Goal: Task Accomplishment & Management: Complete application form

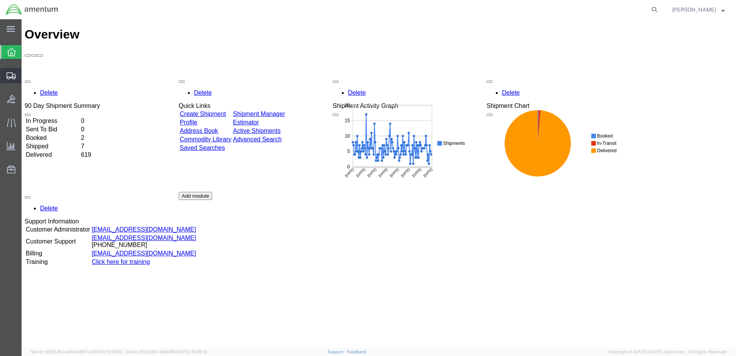
click at [0, 0] on span "Create Shipment" at bounding box center [0, 0] width 0 height 0
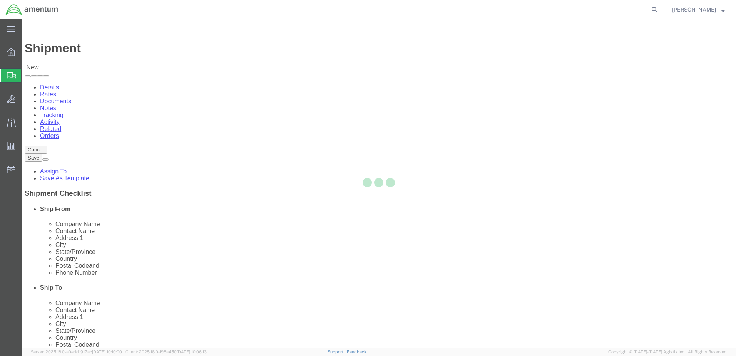
select select
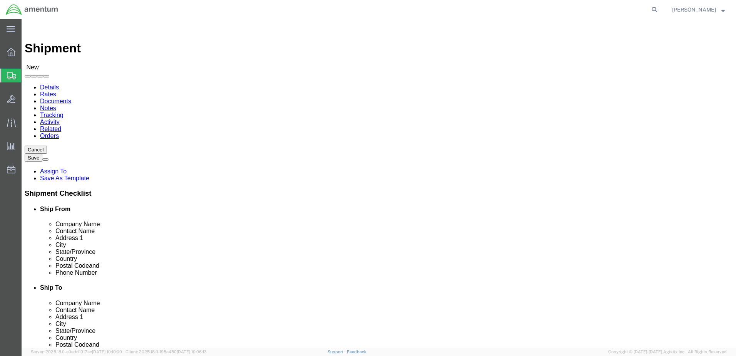
select select "MYPROFILE"
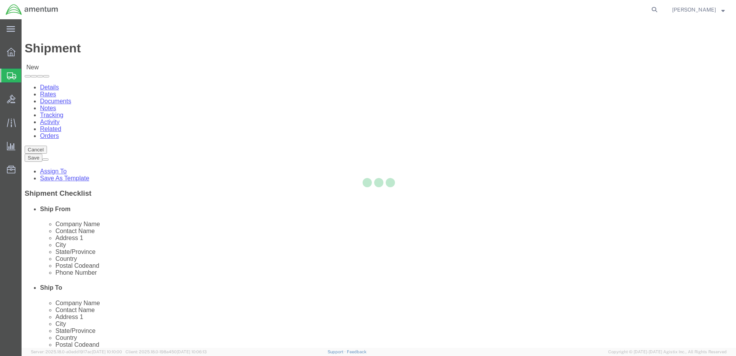
select select "CA"
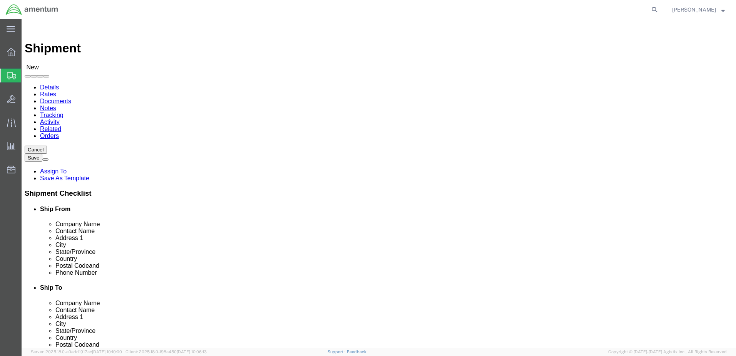
type input "eno"
select select "49932"
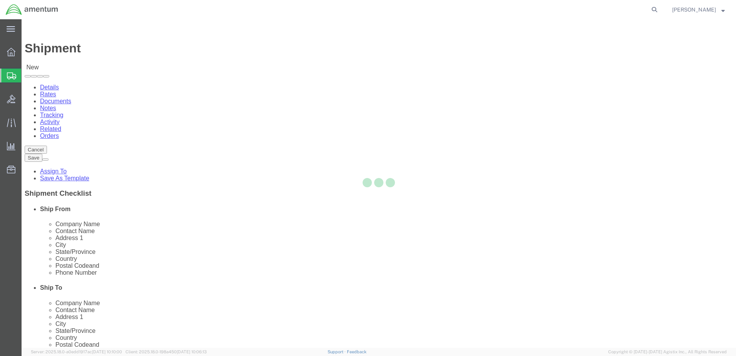
select select "LA"
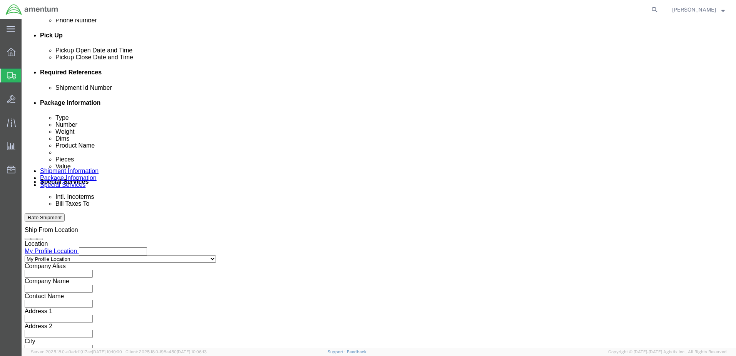
scroll to position [333, 0]
click button "Add reference"
paste input "328706"
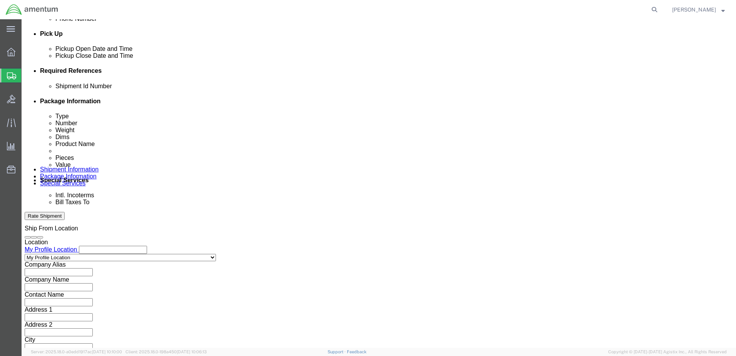
type input "328706"
paste input "328706"
type input "328706"
click select "Select Account Type Activity ID Airline Appointment Number ASN Batch Request # …"
select select "CUSTREF"
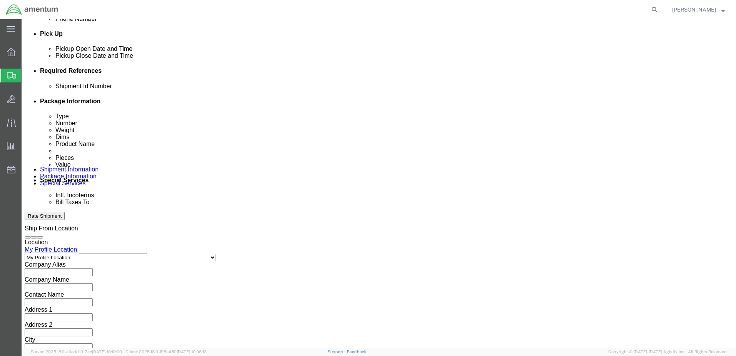
click select "Select Account Type Activity ID Airline Appointment Number ASN Batch Request # …"
drag, startPoint x: 268, startPoint y: 140, endPoint x: 266, endPoint y: 136, distance: 4.1
click select "Select Account Type Activity ID Airline Appointment Number ASN Batch Request # …"
select select "DEPT"
click select "Select Account Type Activity ID Airline Appointment Number ASN Batch Request # …"
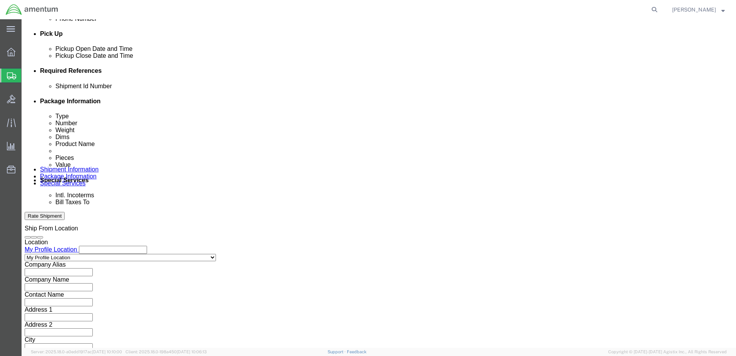
click input "text"
type input "CBP"
click select "Select Account Type Activity ID Airline Appointment Number ASN Batch Request # …"
select select "PROJNUM"
click select "Select Account Type Activity ID Airline Appointment Number ASN Batch Request # …"
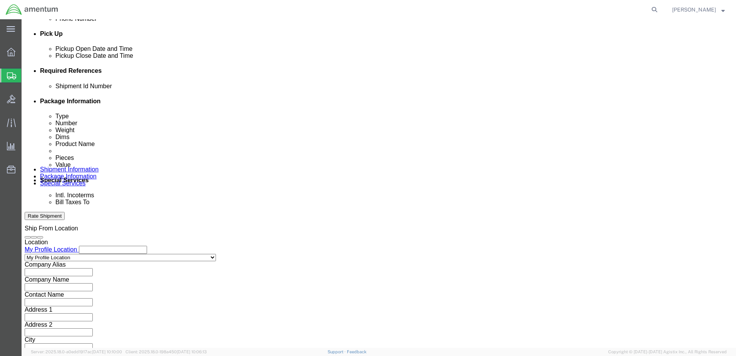
paste input "AME-2025-IP01-FO013-2219-NAMC-Z000"
type input "AME-2025-IP01-FO013-2219-NAMC-Z000"
click button "Continue"
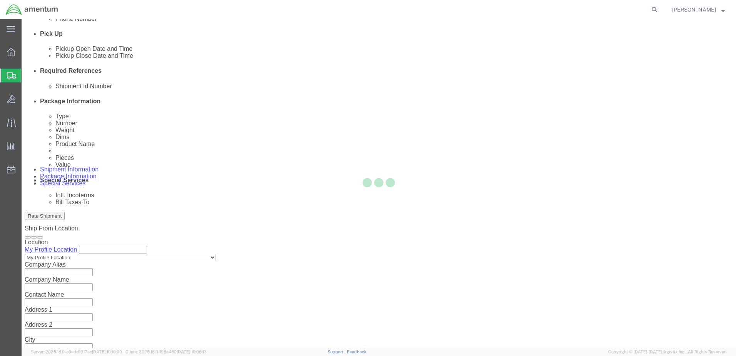
scroll to position [0, 0]
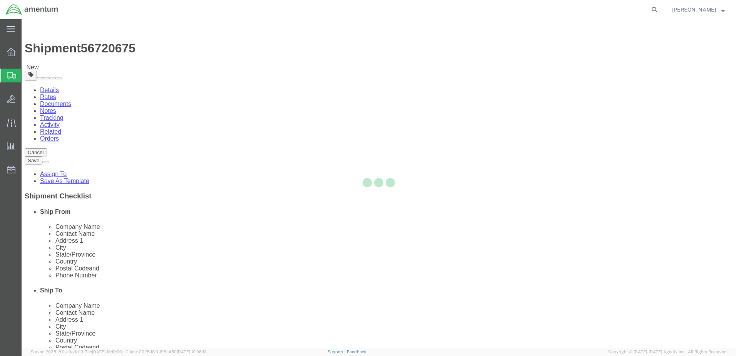
select select "CBOX"
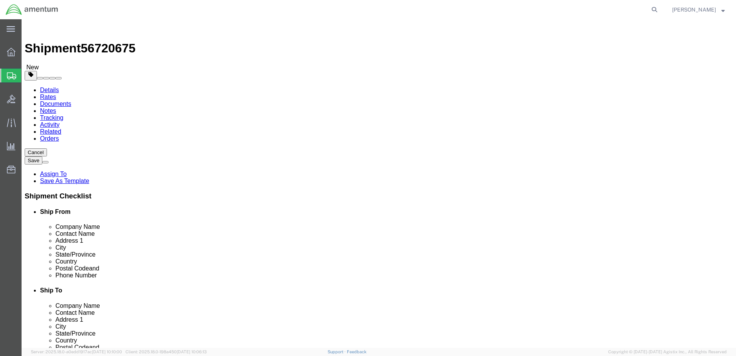
click input "text"
type input "11"
type input "12"
type input "1.5"
drag, startPoint x: 120, startPoint y: 178, endPoint x: 81, endPoint y: 180, distance: 39.0
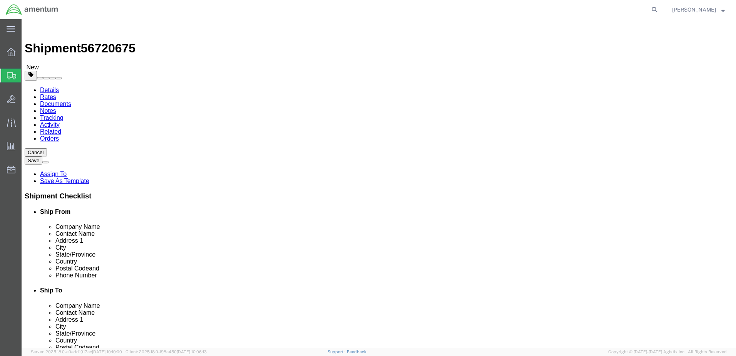
click div "Weight 0.00 Select kgs lbs Ship. t°"
type input "1.0"
click link "Add Content"
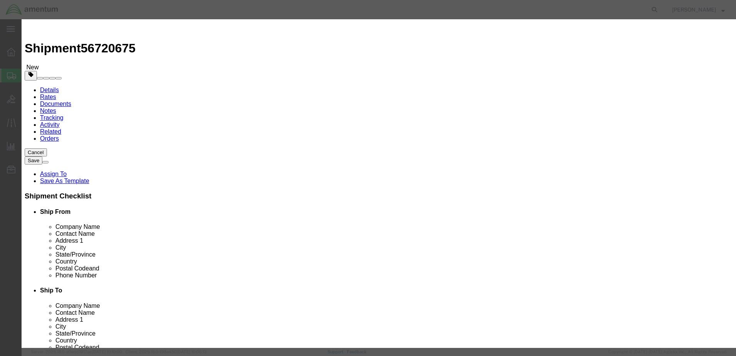
click input "text"
type input "Bushings"
click div "Commodity library"
drag, startPoint x: 233, startPoint y: 72, endPoint x: 218, endPoint y: 74, distance: 15.1
click div "0"
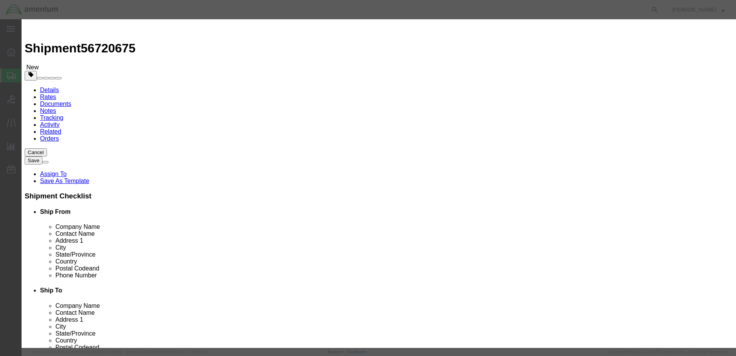
type input "4"
click input "text"
type input "100.00"
click button "Save & Close"
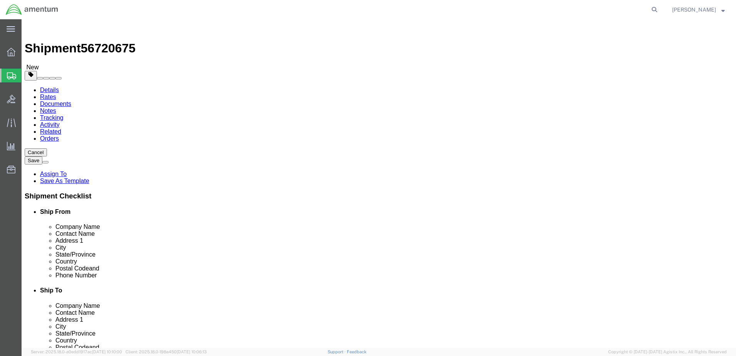
click button "Rate Shipment"
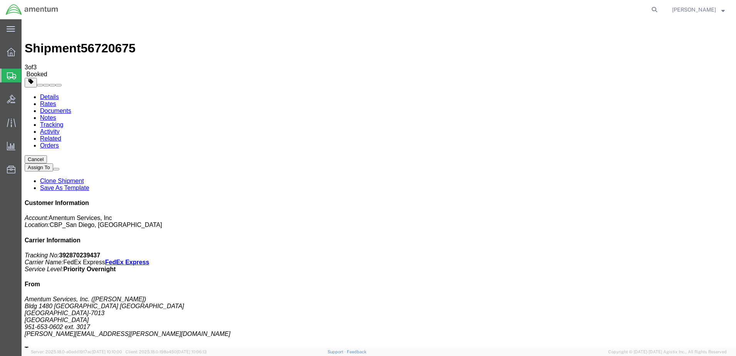
click at [0, 0] on span "Create Shipment" at bounding box center [0, 0] width 0 height 0
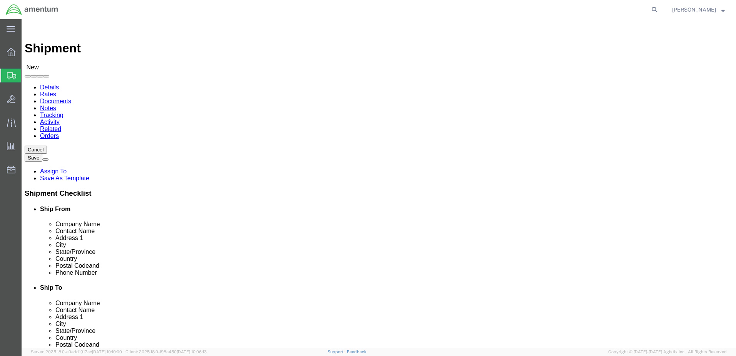
select select "MYPROFILE"
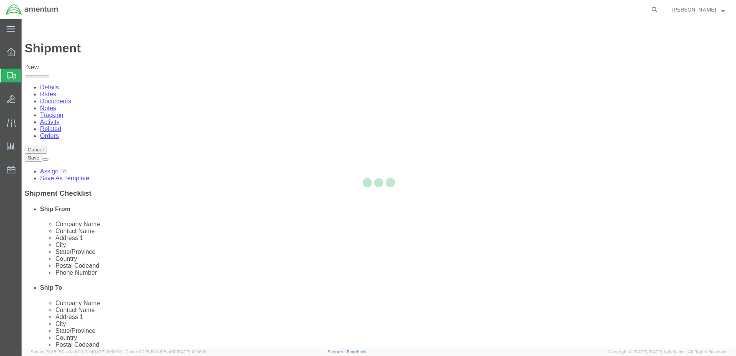
select select "CA"
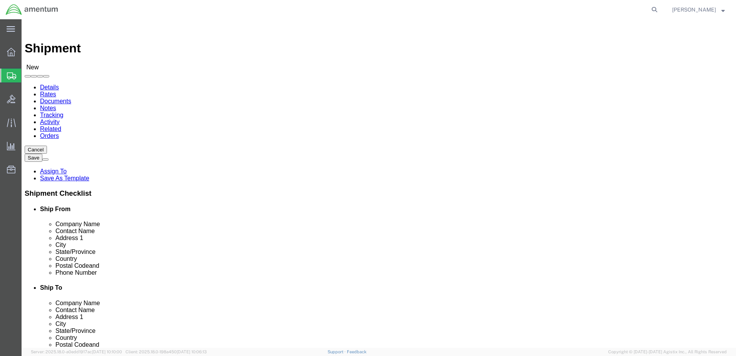
type input "wrs"
select select "49942"
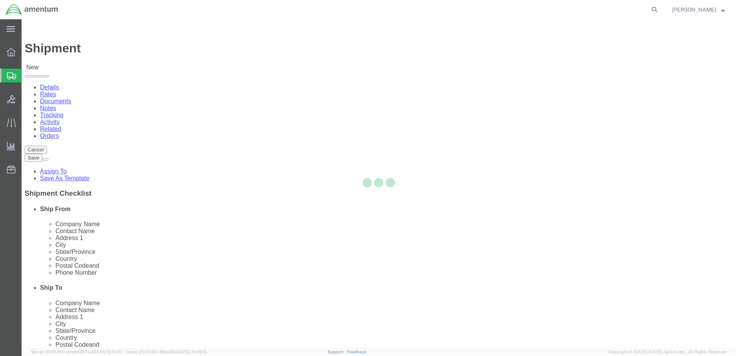
select select "CA"
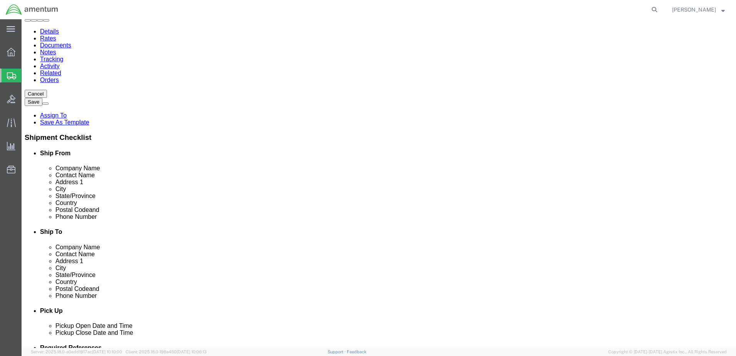
scroll to position [333, 0]
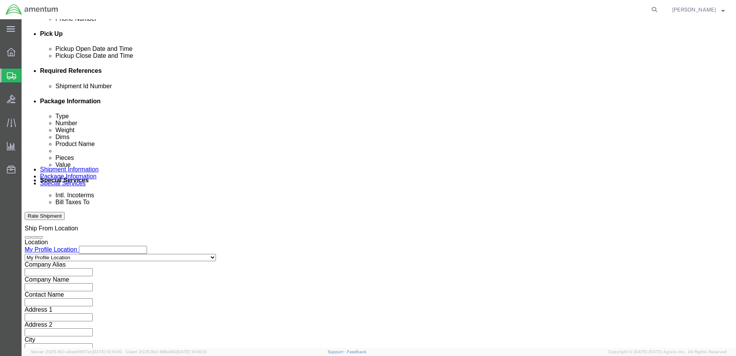
click button "Add reference"
click input "text"
type input "09042025"
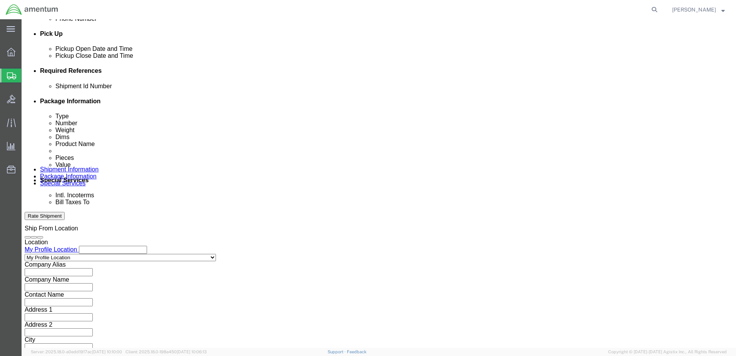
drag, startPoint x: 268, startPoint y: 141, endPoint x: 258, endPoint y: 143, distance: 9.9
click select "Select Account Type Activity ID Airline Appointment Number ASN Batch Request # …"
select select "DEPT"
click select "Select Account Type Activity ID Airline Appointment Number ASN Batch Request # …"
click input "text"
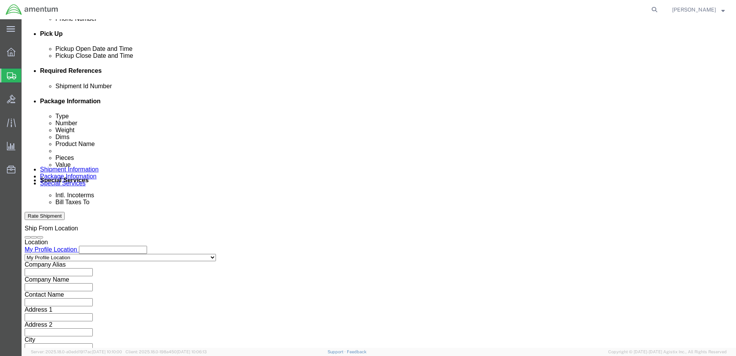
type input "CBP"
click select "Select Account Type Activity ID Airline Appointment Number ASN Batch Request # …"
select select "PROJNUM"
click select "Select Account Type Activity ID Airline Appointment Number ASN Batch Request # …"
paste input "AME-2025-IP01-FO013-2655-NAMC-Z000"
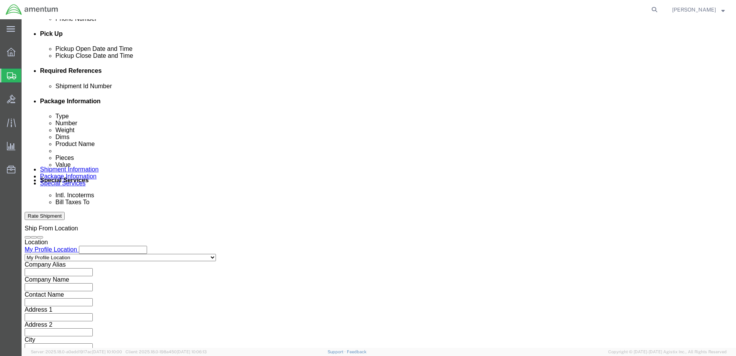
scroll to position [0, 40]
type input "AME-2025-IP01-FO013-2655-NAMC-Z000"
click select "Select Account Type Activity ID Airline Appointment Number ASN Batch Request # …"
select select "CUSTREF"
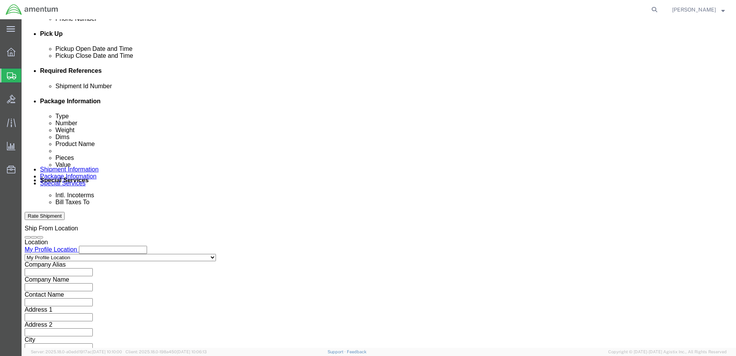
click select "Select Account Type Activity ID Airline Appointment Number ASN Batch Request # …"
click input "text"
type input "AC Paperwork"
click button "Continue"
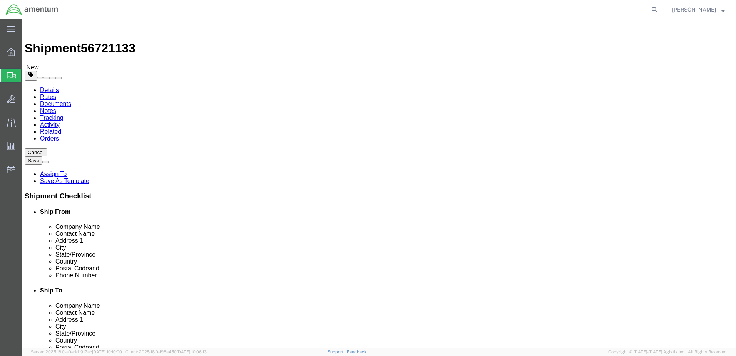
click input "text"
click select "Select BCK Boxes Bale(s) Basket(s) Bolt(s) Bottle(s) Buckets Bulk Bundle(s) Can…"
select select "ENV"
click select "Select BCK Boxes Bale(s) Basket(s) Bolt(s) Bottle(s) Buckets Bulk Bundle(s) Can…"
type input "9.50"
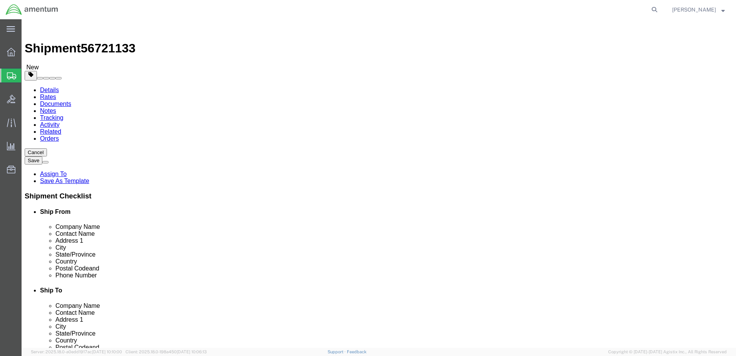
type input "12.50"
type input "0.25"
type input "1"
click link "Add Content"
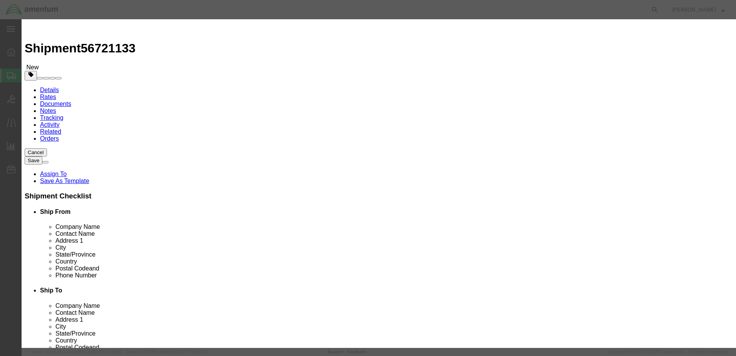
click input "text"
type input "AC Paperwrok"
drag, startPoint x: 235, startPoint y: 76, endPoint x: 203, endPoint y: 72, distance: 31.8
click div "Pieces 0 Select Bag Barrels 100Board Feet Bottle Box Blister Pack Carats Can Ca…"
type input "1"
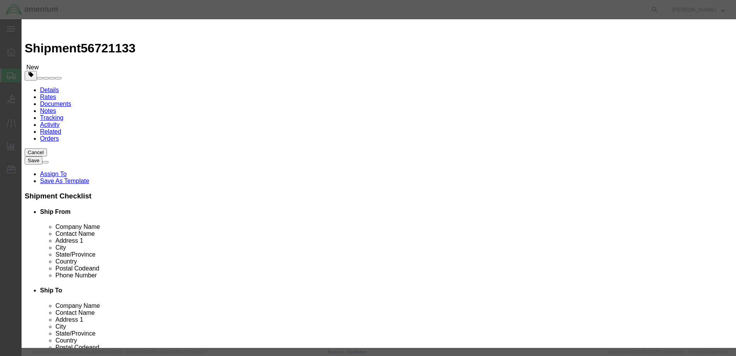
click input "text"
type input "1.00"
select select "USD"
click button "Save & Close"
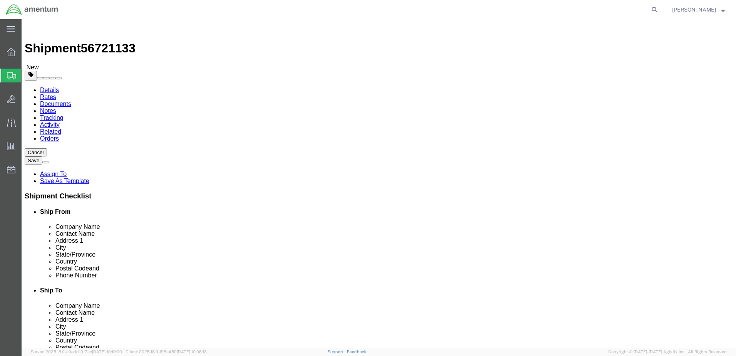
click button "Rate Shipment"
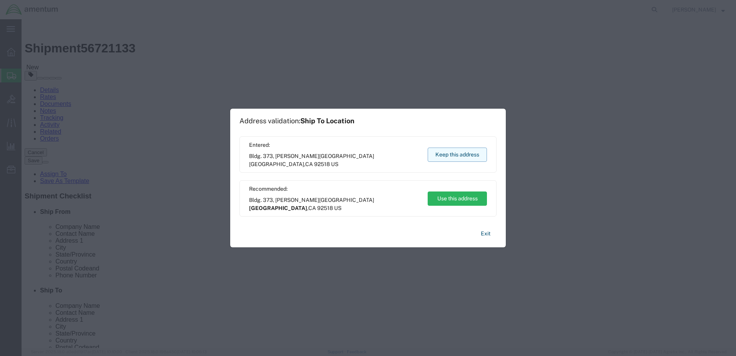
click at [451, 152] on button "Keep this address" at bounding box center [457, 155] width 59 height 14
